Goal: Transaction & Acquisition: Purchase product/service

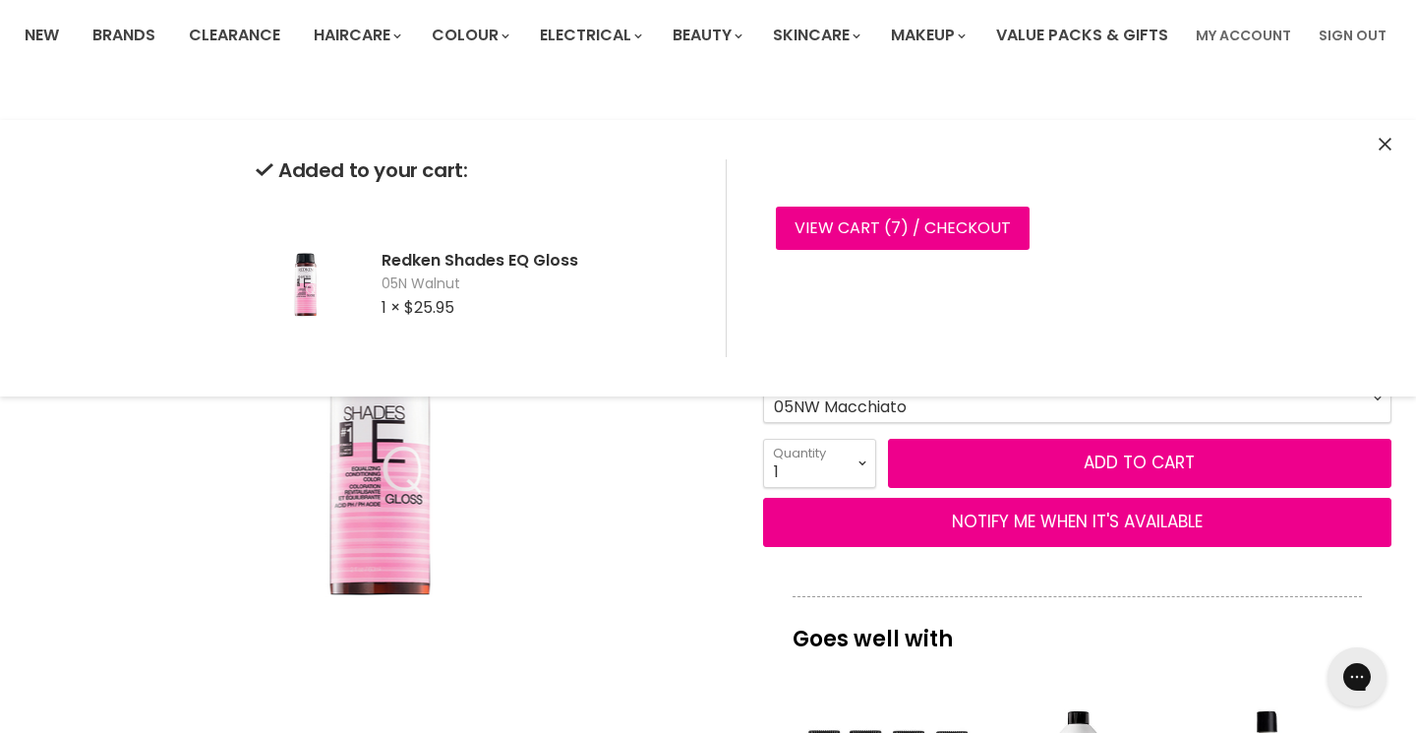
click at [999, 488] on button "Add to cart" at bounding box center [1140, 463] width 504 height 49
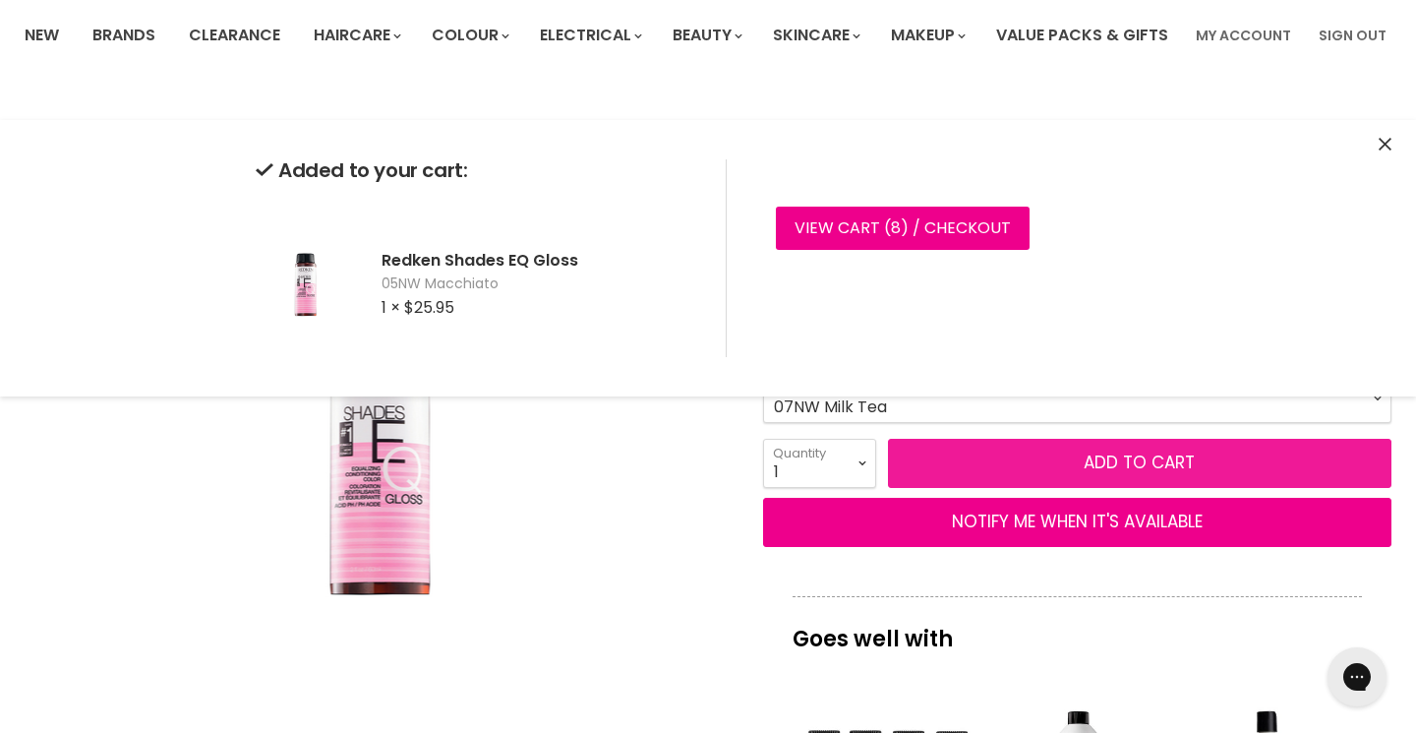
click at [990, 488] on button "Add to cart" at bounding box center [1140, 463] width 504 height 49
click at [1007, 488] on button "Add to cart" at bounding box center [1140, 463] width 504 height 49
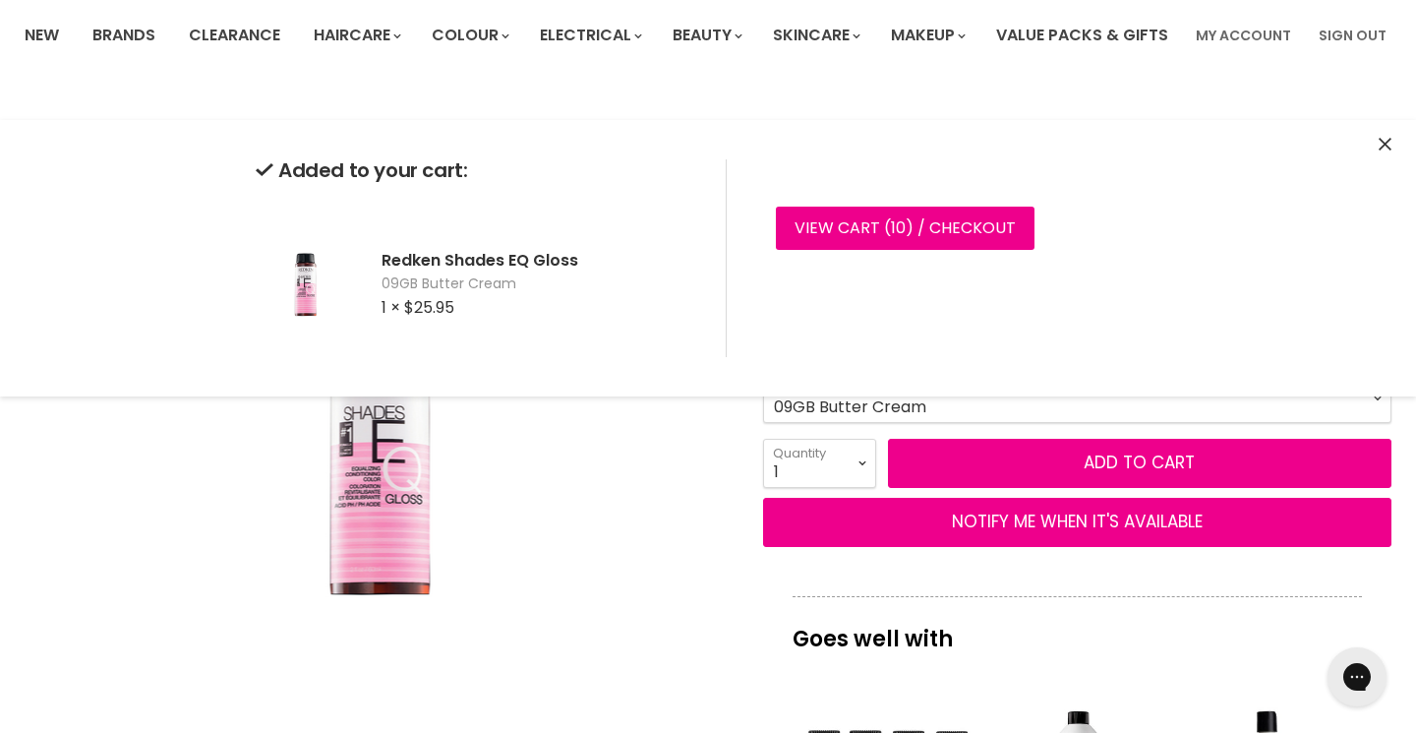
select select "06NB Brandy"
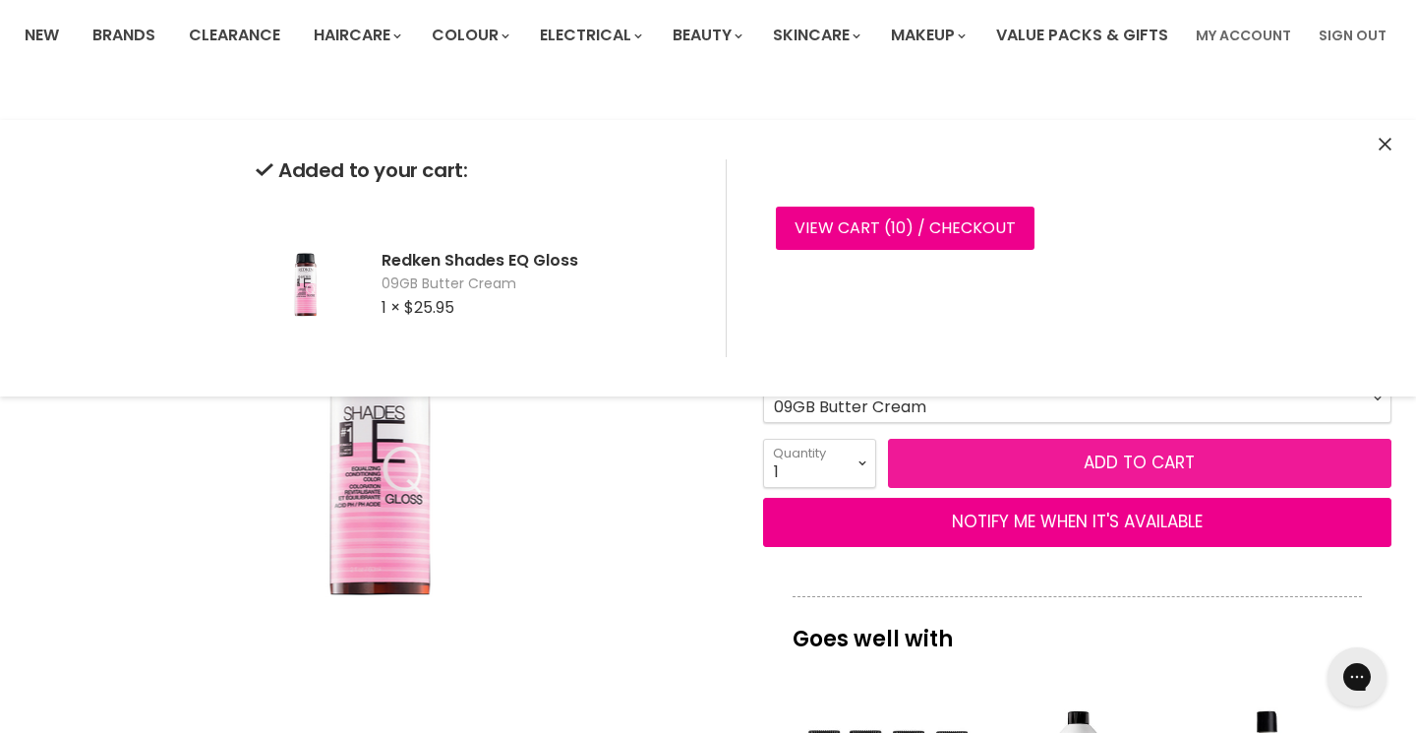
click at [979, 488] on button "Add to cart" at bounding box center [1140, 463] width 504 height 49
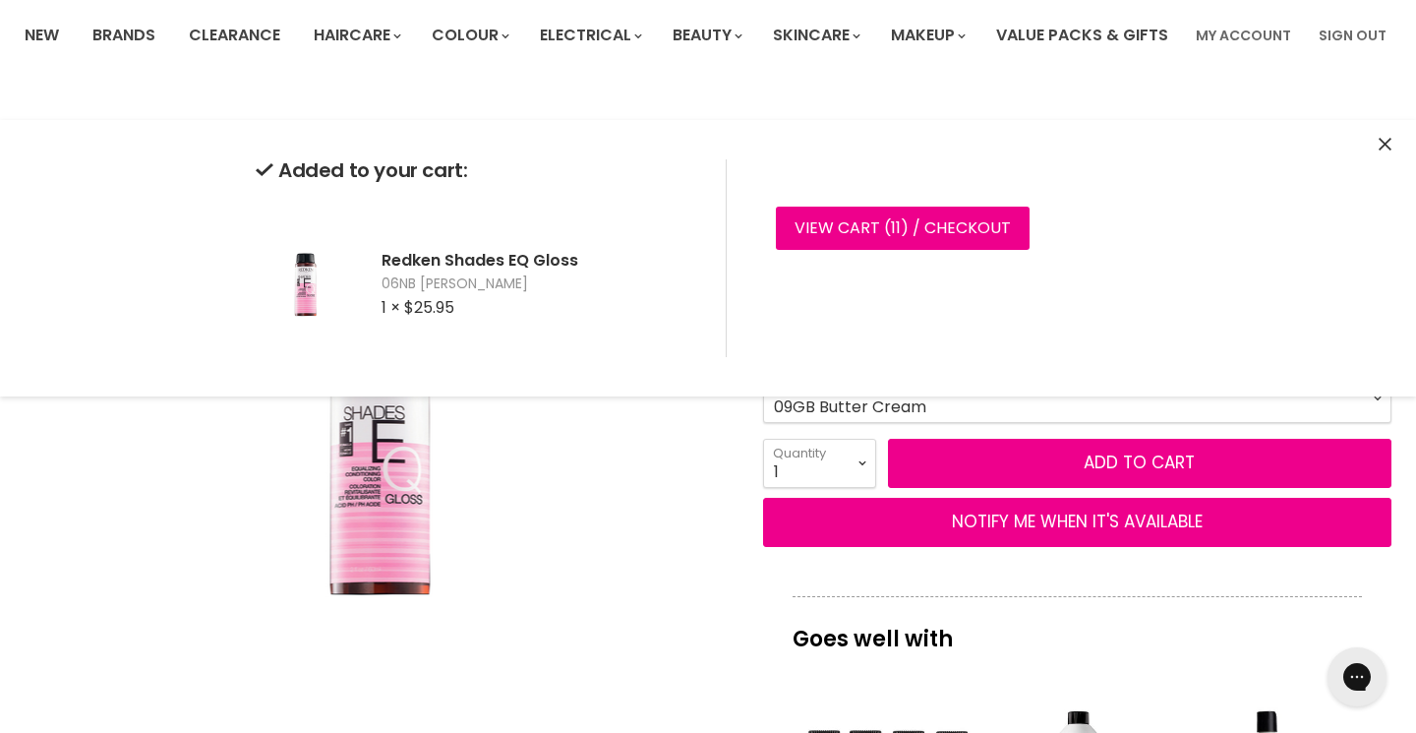
scroll to position [21, 0]
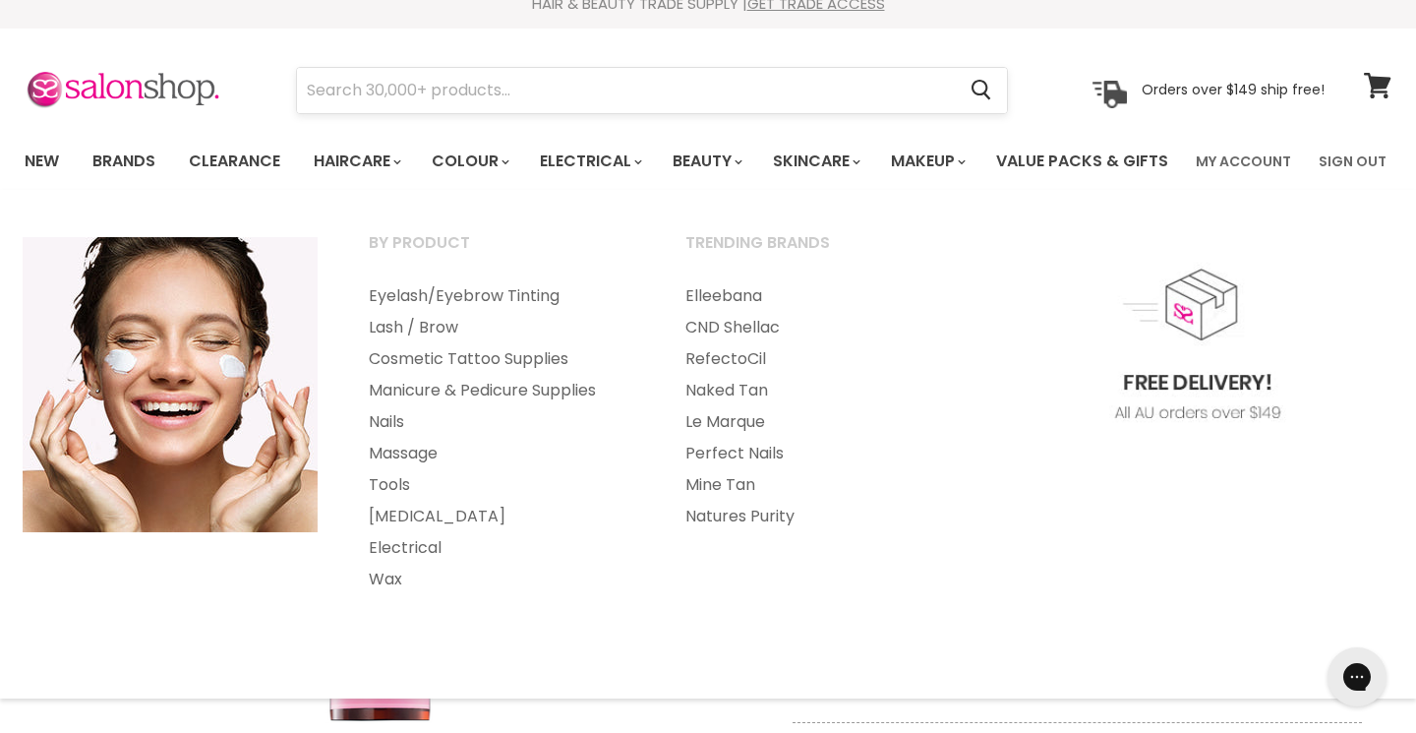
click at [557, 84] on input "Search" at bounding box center [626, 90] width 658 height 45
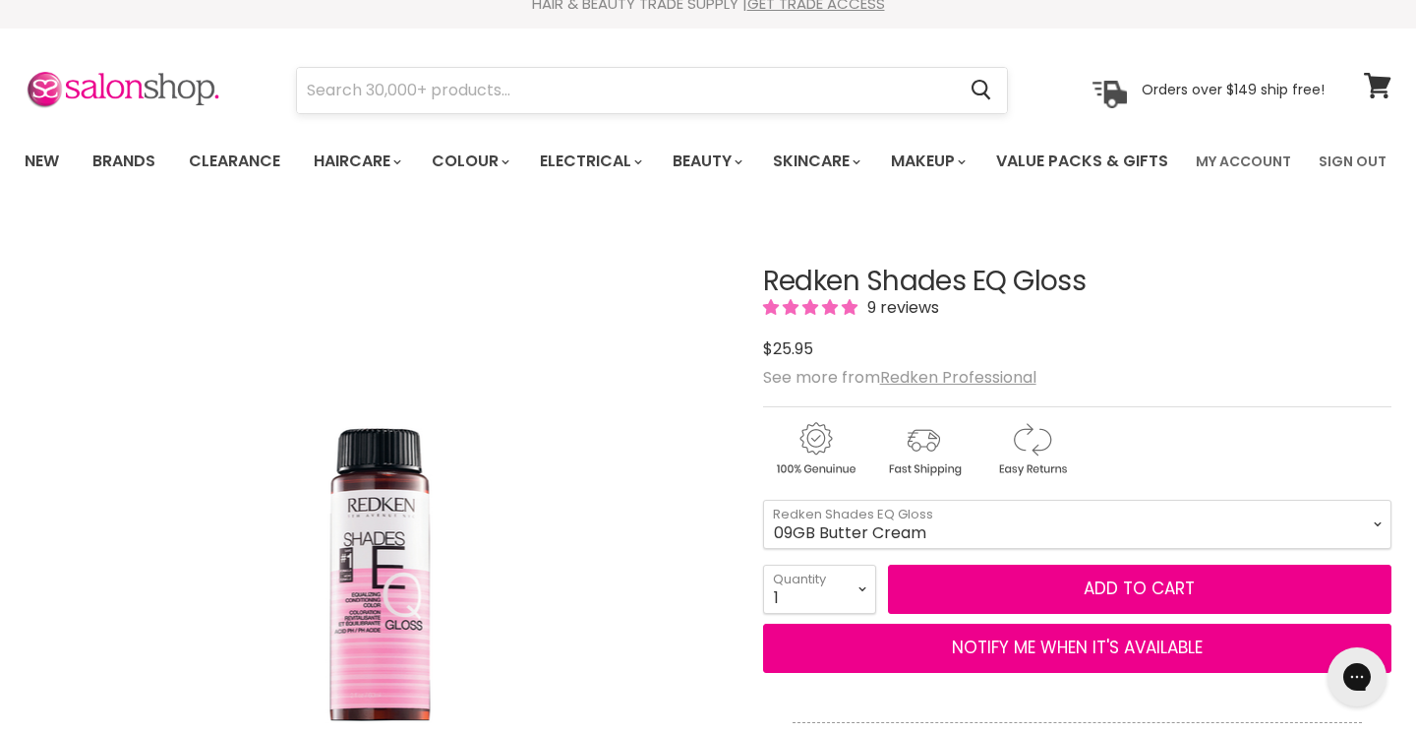
scroll to position [714, 0]
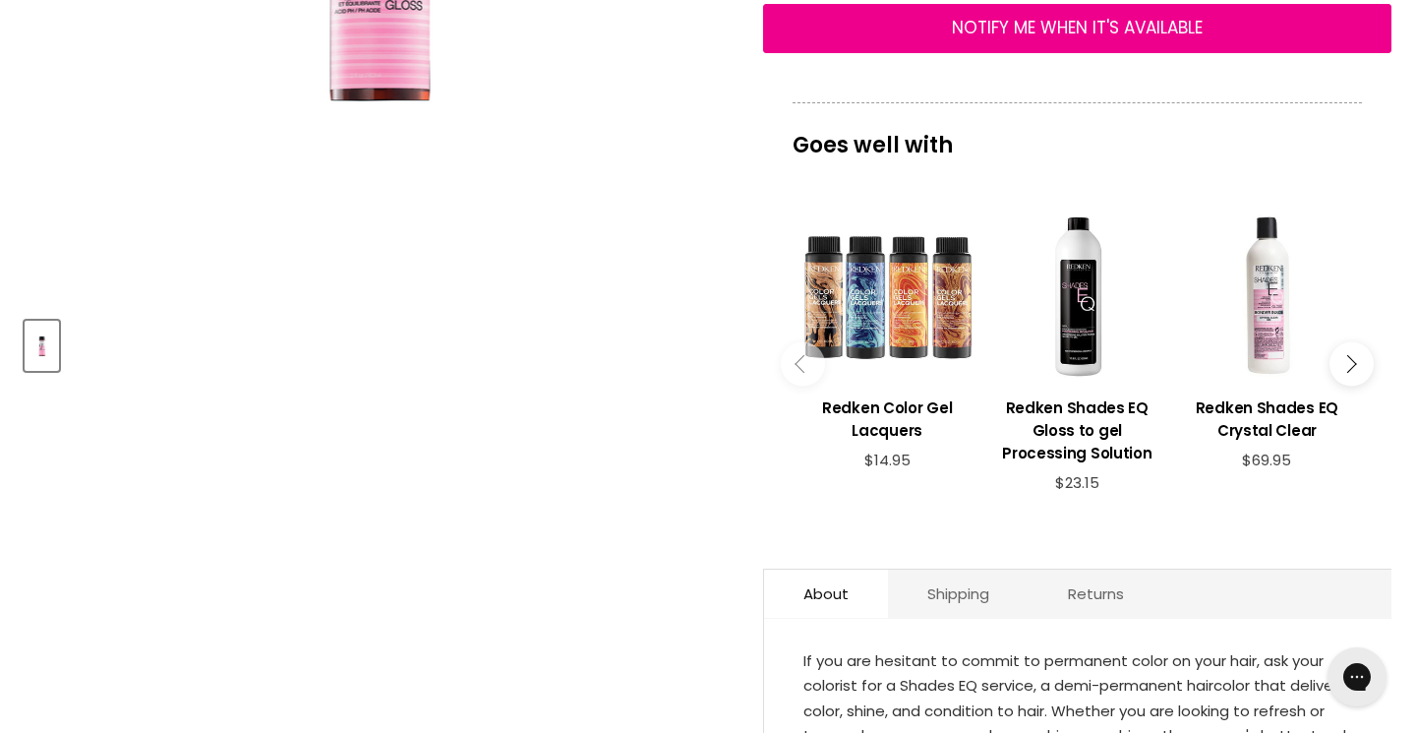
scroll to position [640, 0]
click at [1355, 386] on button "Main content" at bounding box center [1352, 363] width 44 height 44
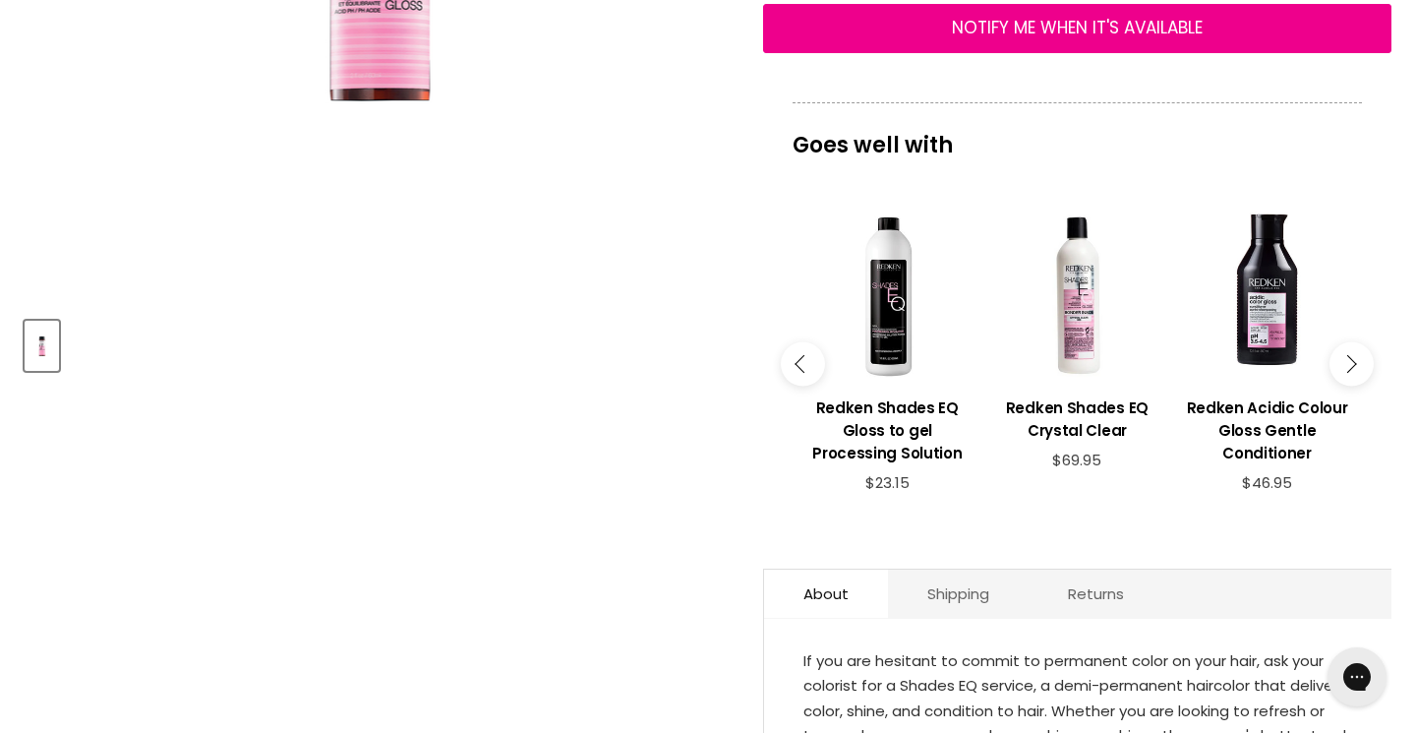
click at [1355, 386] on button "Main content" at bounding box center [1352, 363] width 44 height 44
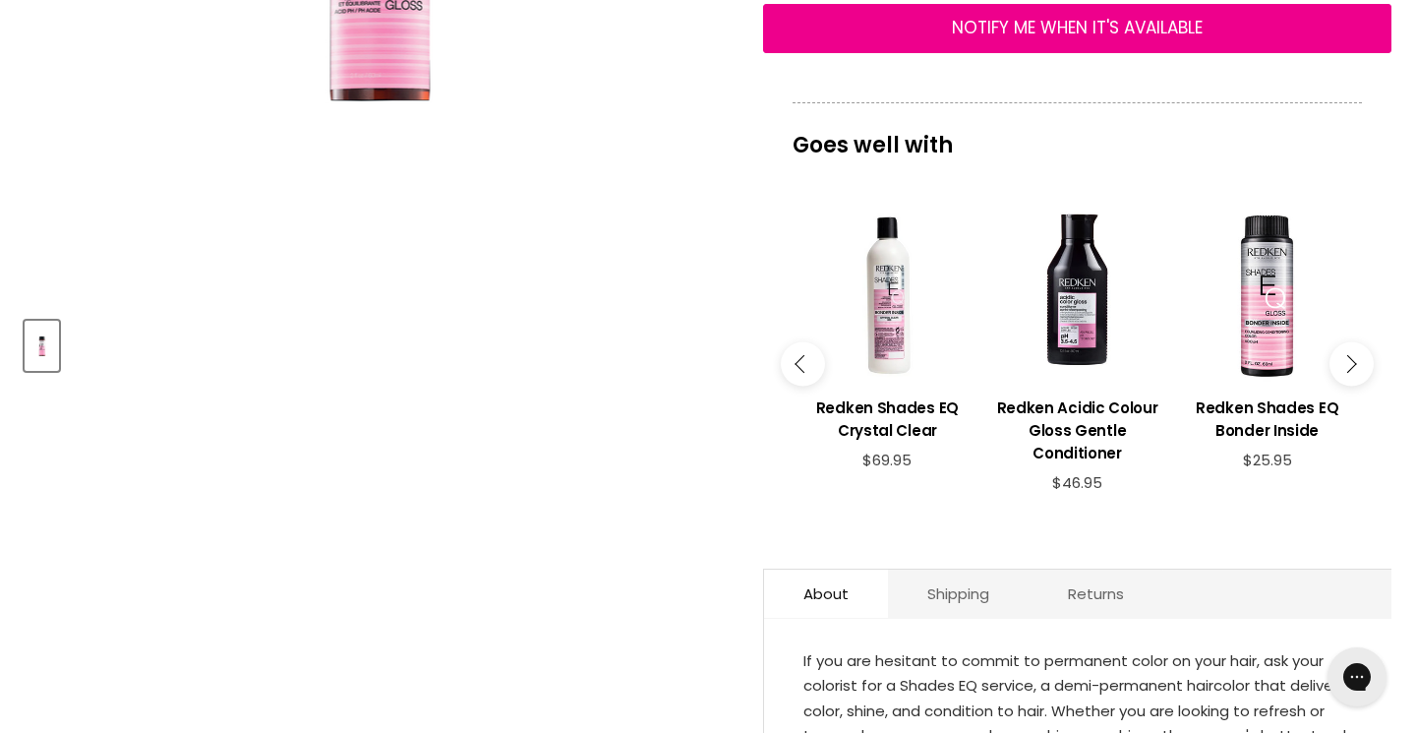
click at [1355, 386] on button "Main content" at bounding box center [1352, 363] width 44 height 44
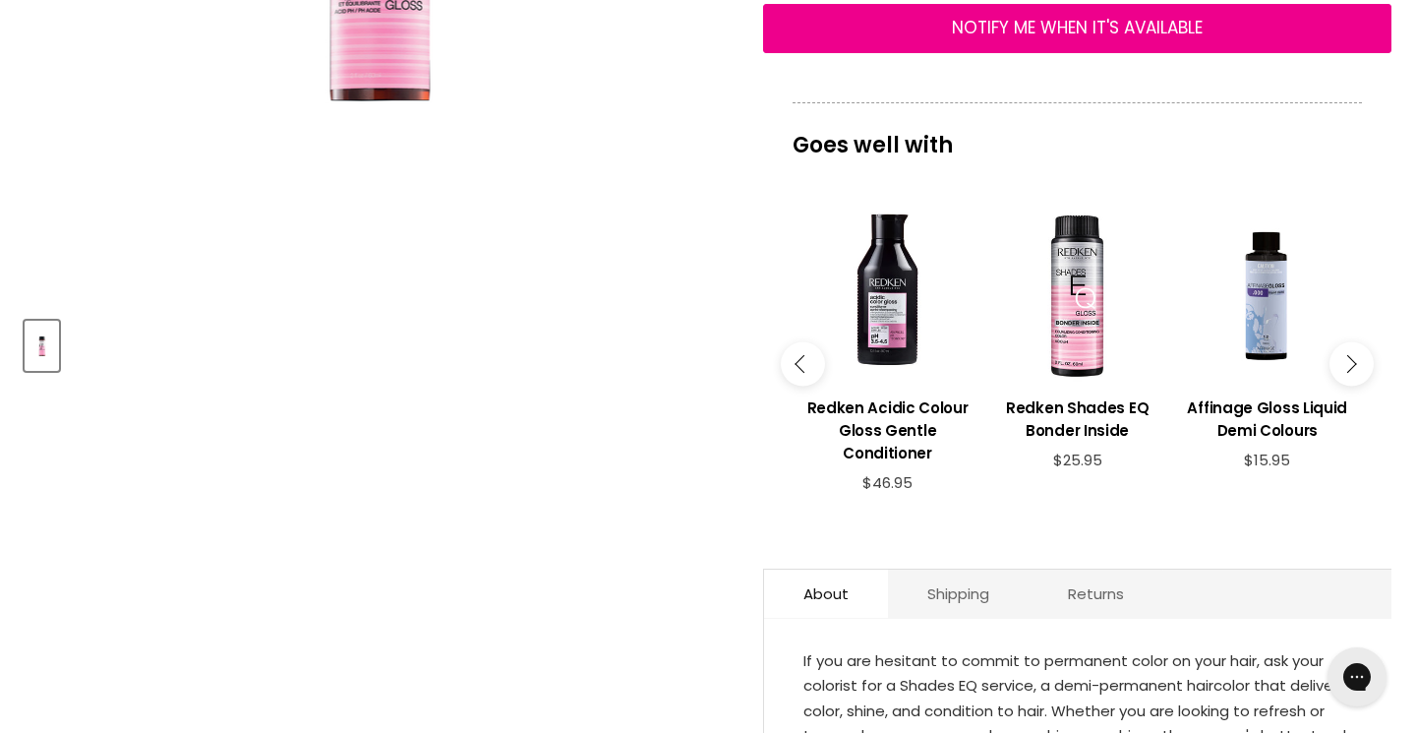
click at [1355, 386] on button "Main content" at bounding box center [1352, 363] width 44 height 44
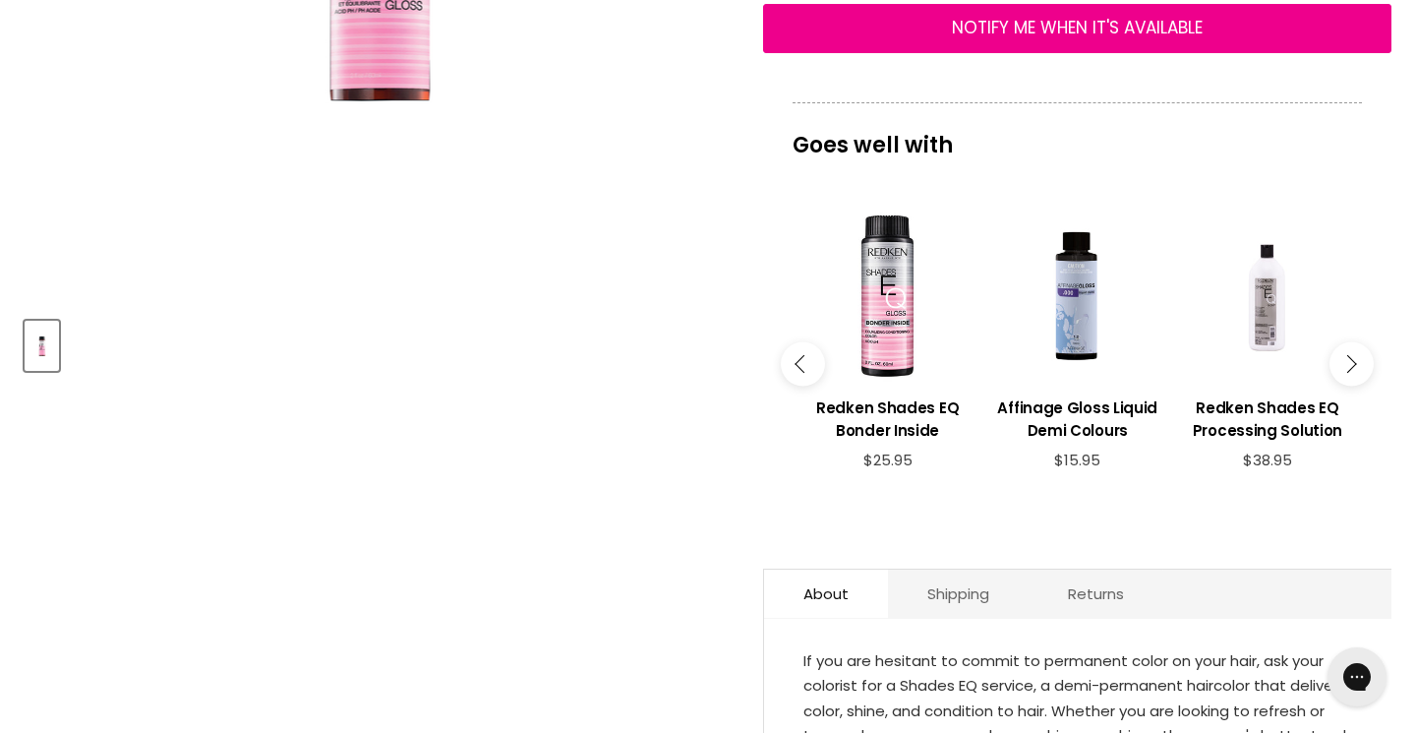
click at [1355, 386] on button "Main content" at bounding box center [1352, 363] width 44 height 44
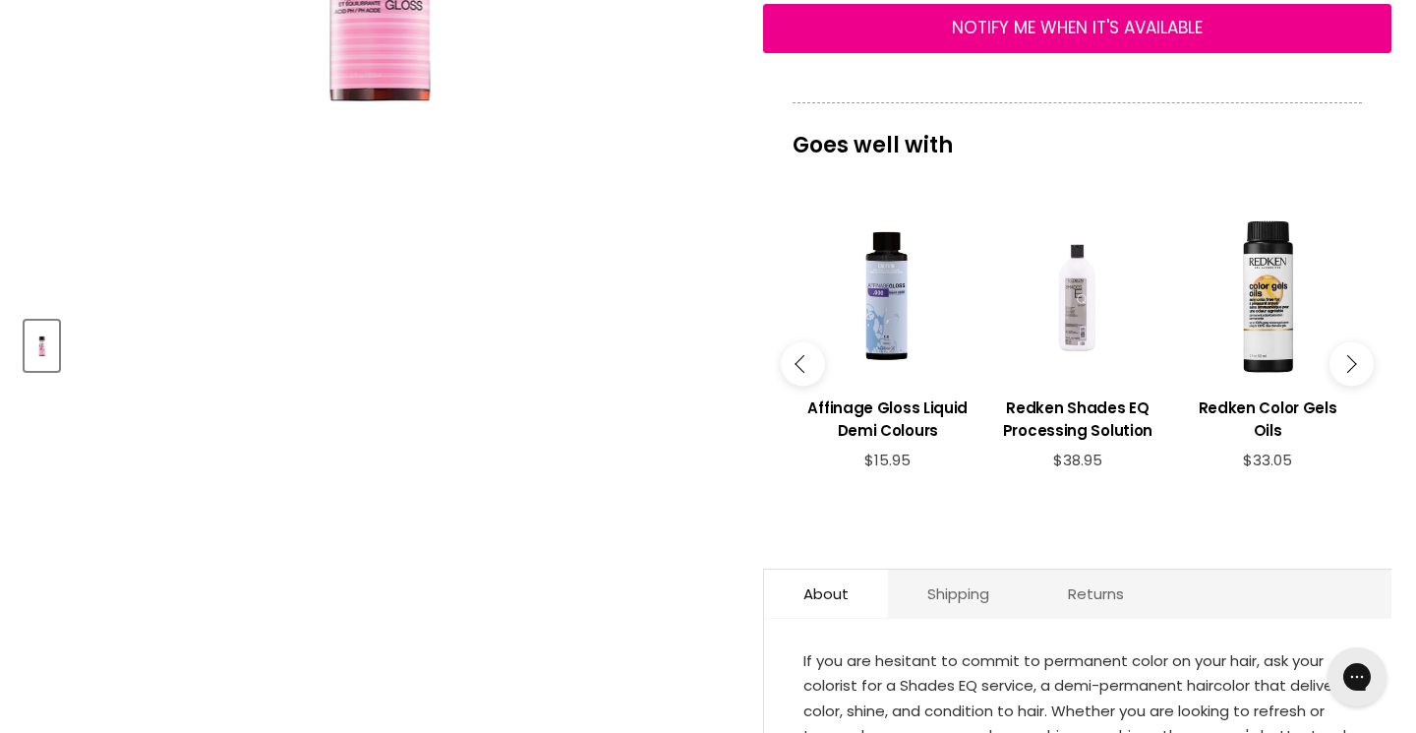
click at [1089, 331] on div "Main content" at bounding box center [1077, 296] width 170 height 170
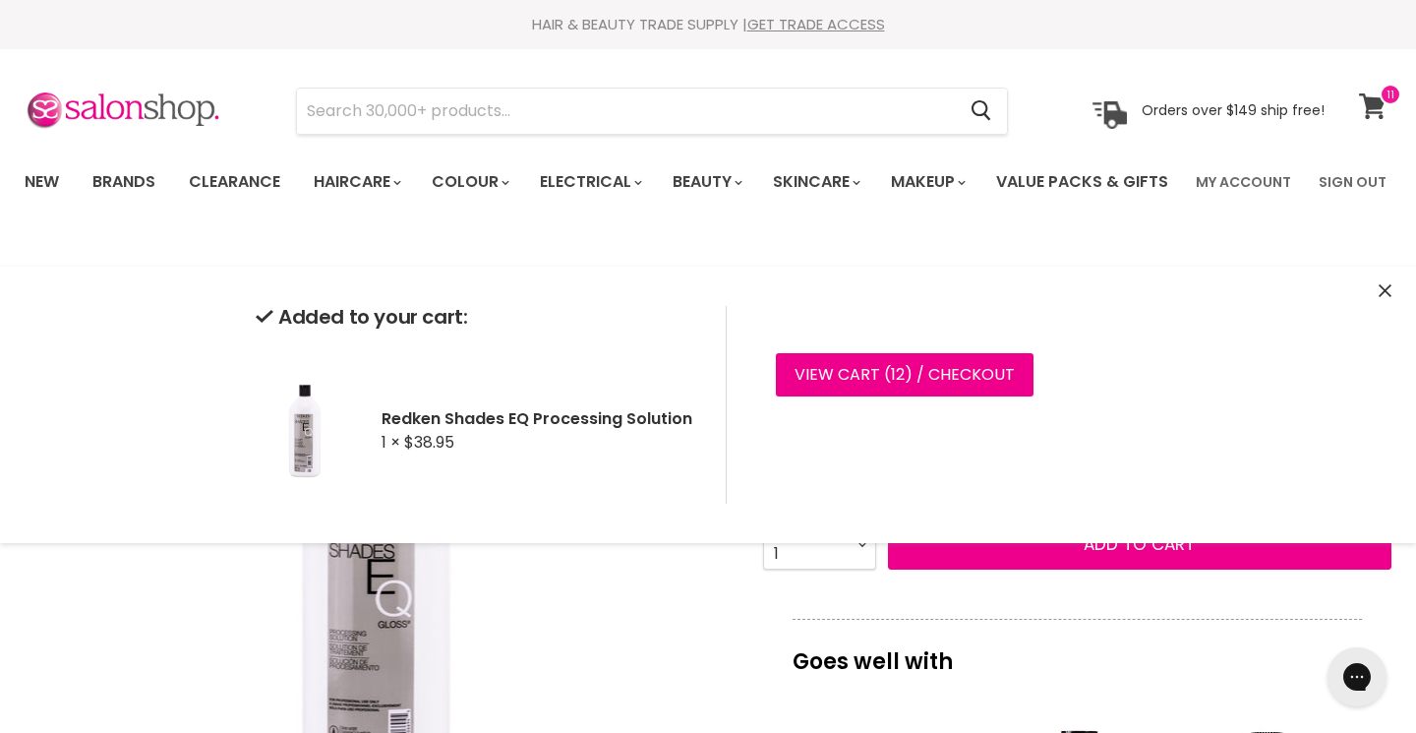
click at [1378, 100] on icon at bounding box center [1372, 106] width 27 height 26
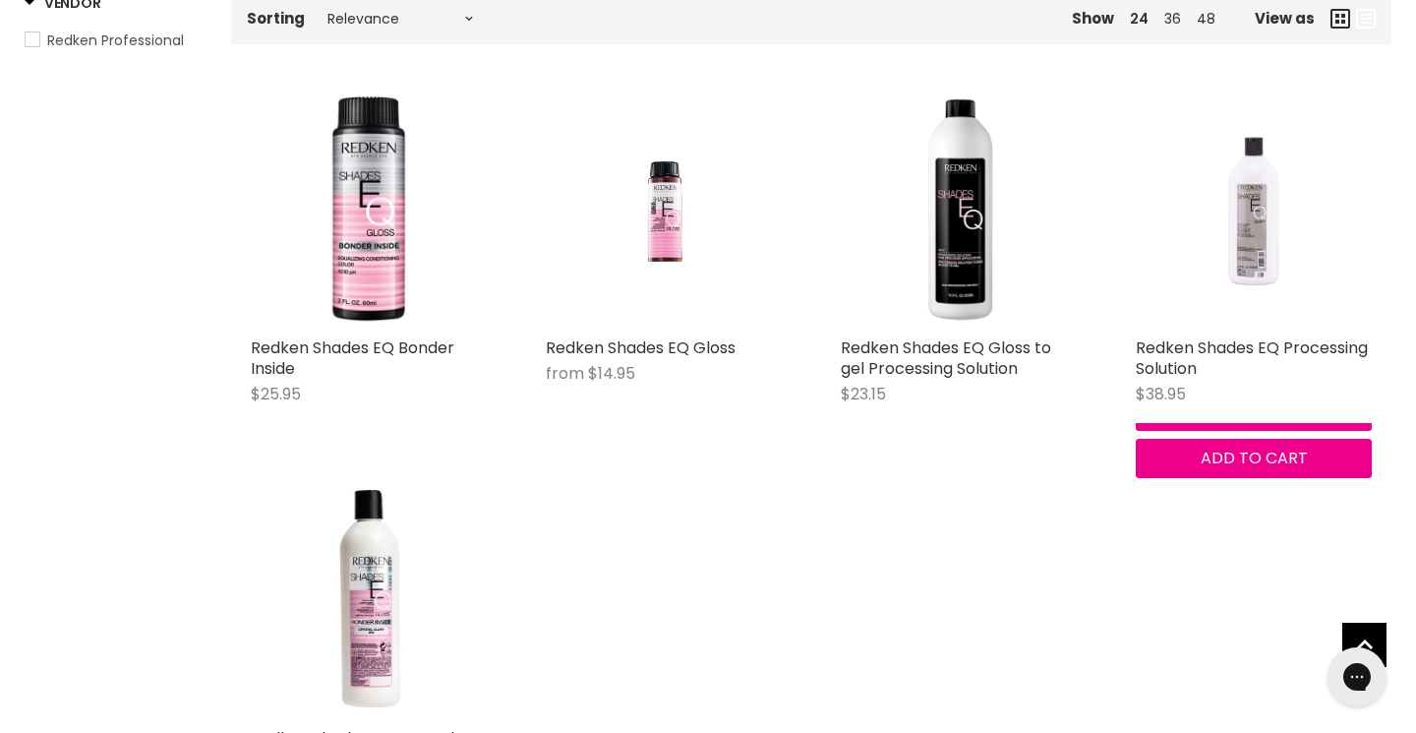
click at [1290, 283] on img "Main content" at bounding box center [1253, 209] width 157 height 236
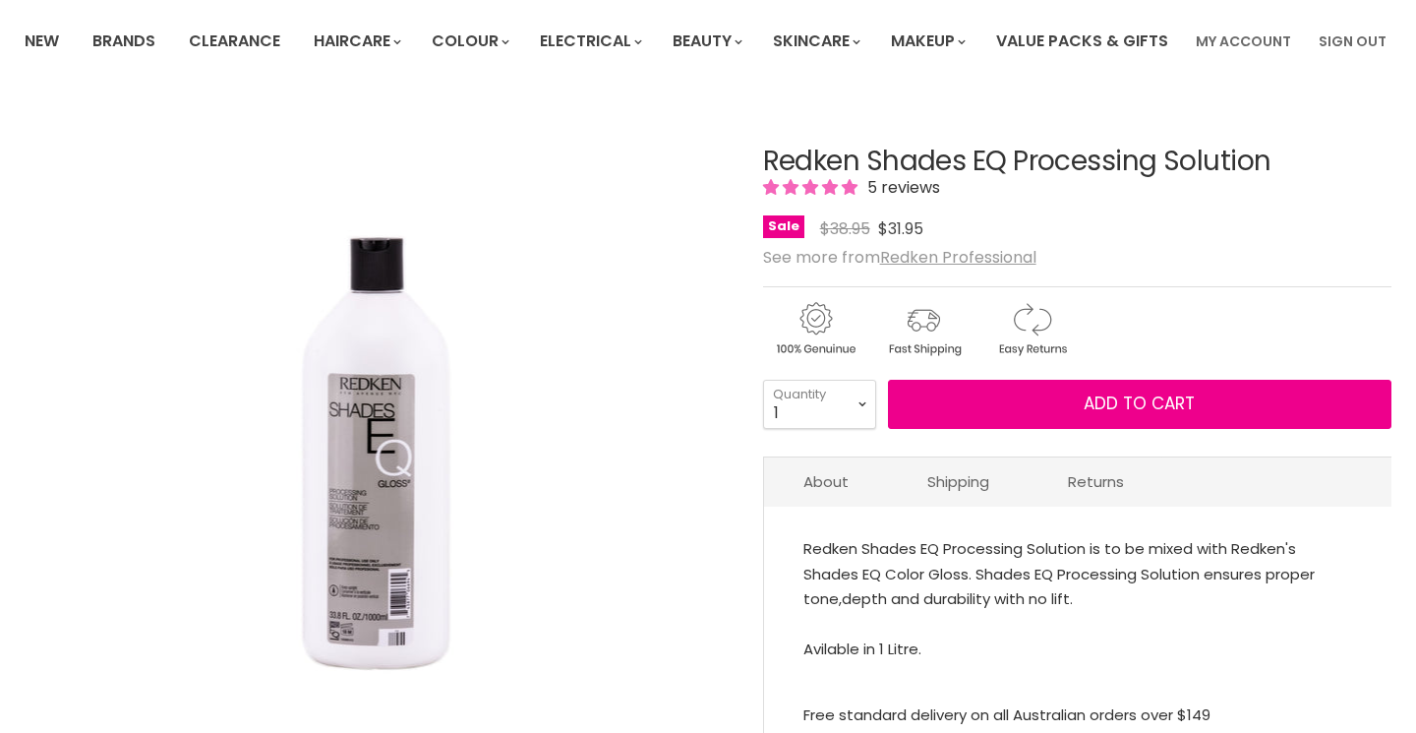
click at [1104, 415] on span "Add to cart" at bounding box center [1139, 403] width 111 height 24
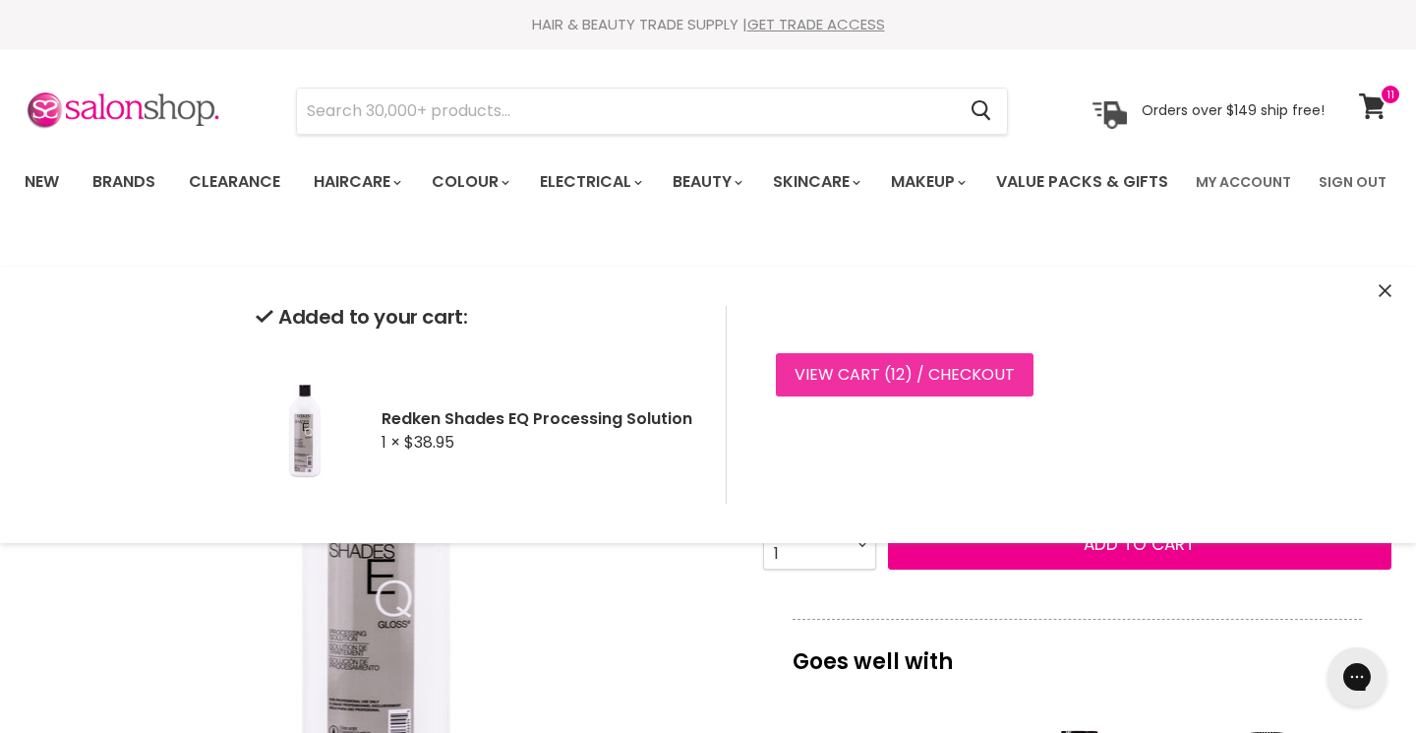
click at [846, 369] on link "View cart ( 12 ) / Checkout" at bounding box center [905, 374] width 258 height 43
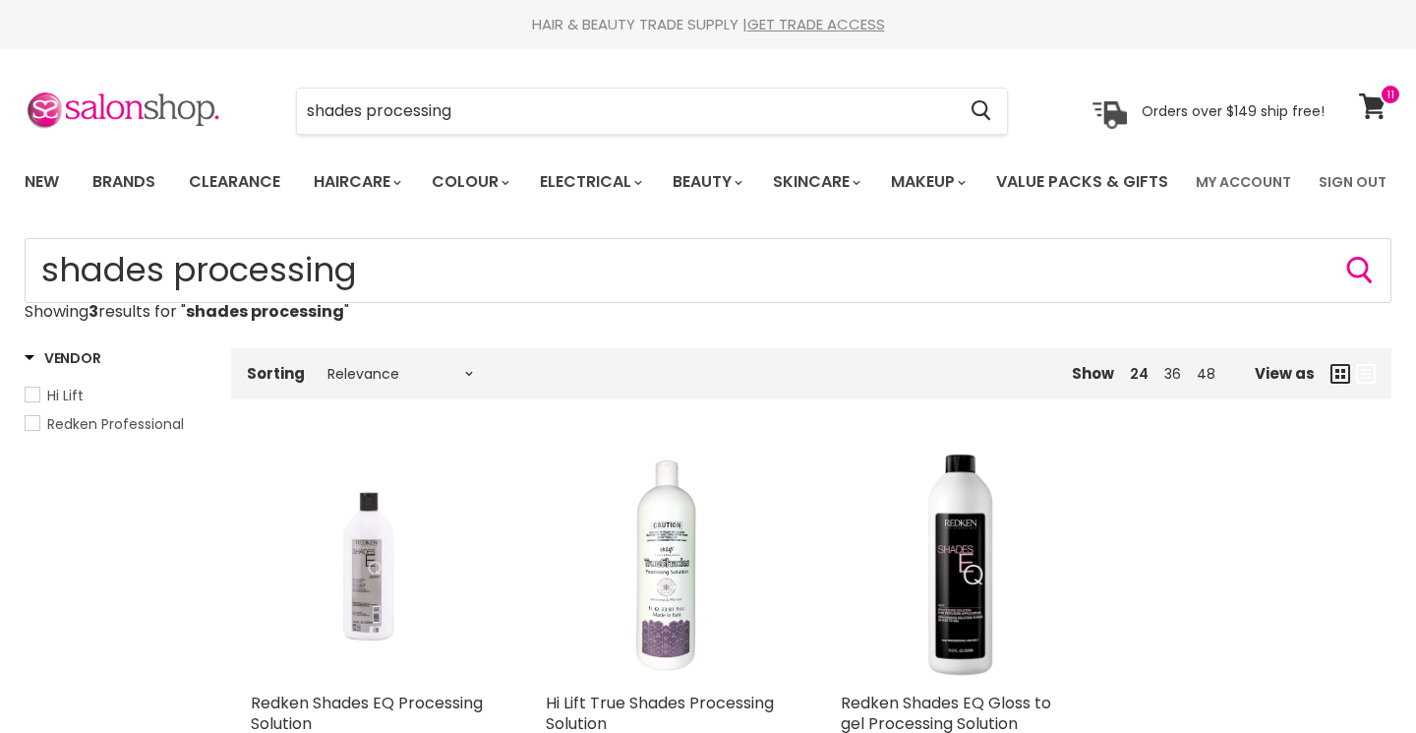
click at [378, 447] on img "Main content" at bounding box center [368, 564] width 157 height 236
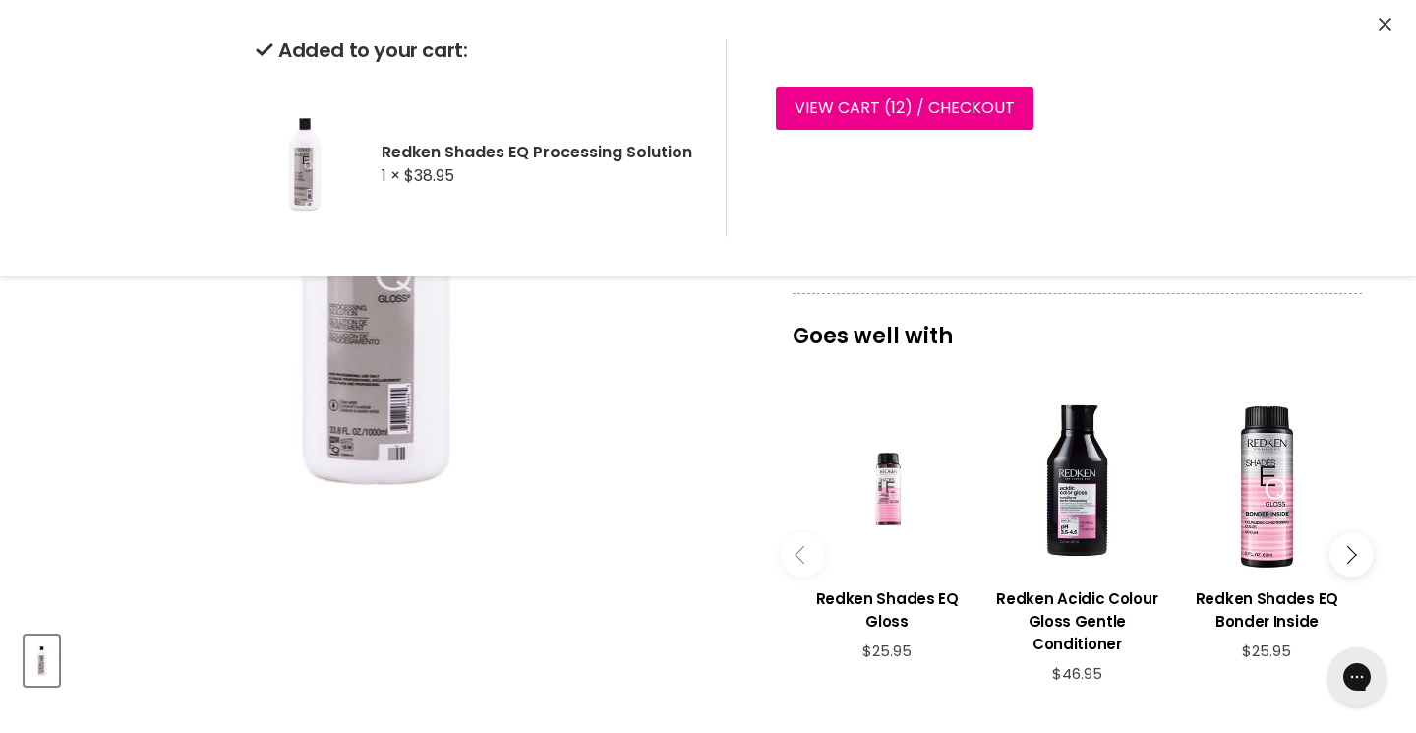
click at [1389, 17] on button "Close" at bounding box center [1385, 25] width 13 height 21
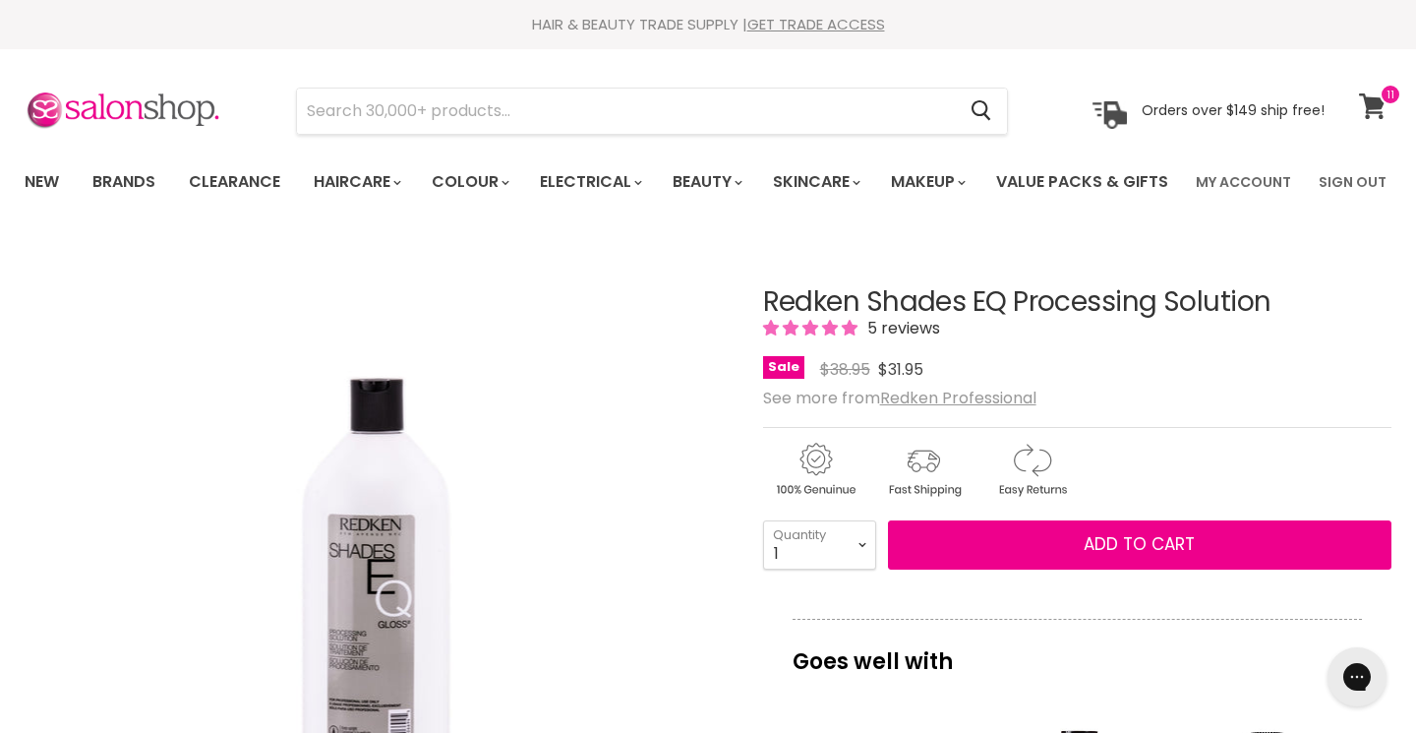
scroll to position [-1, 0]
click at [1374, 98] on icon at bounding box center [1372, 106] width 27 height 26
